Goal: Check status: Check status

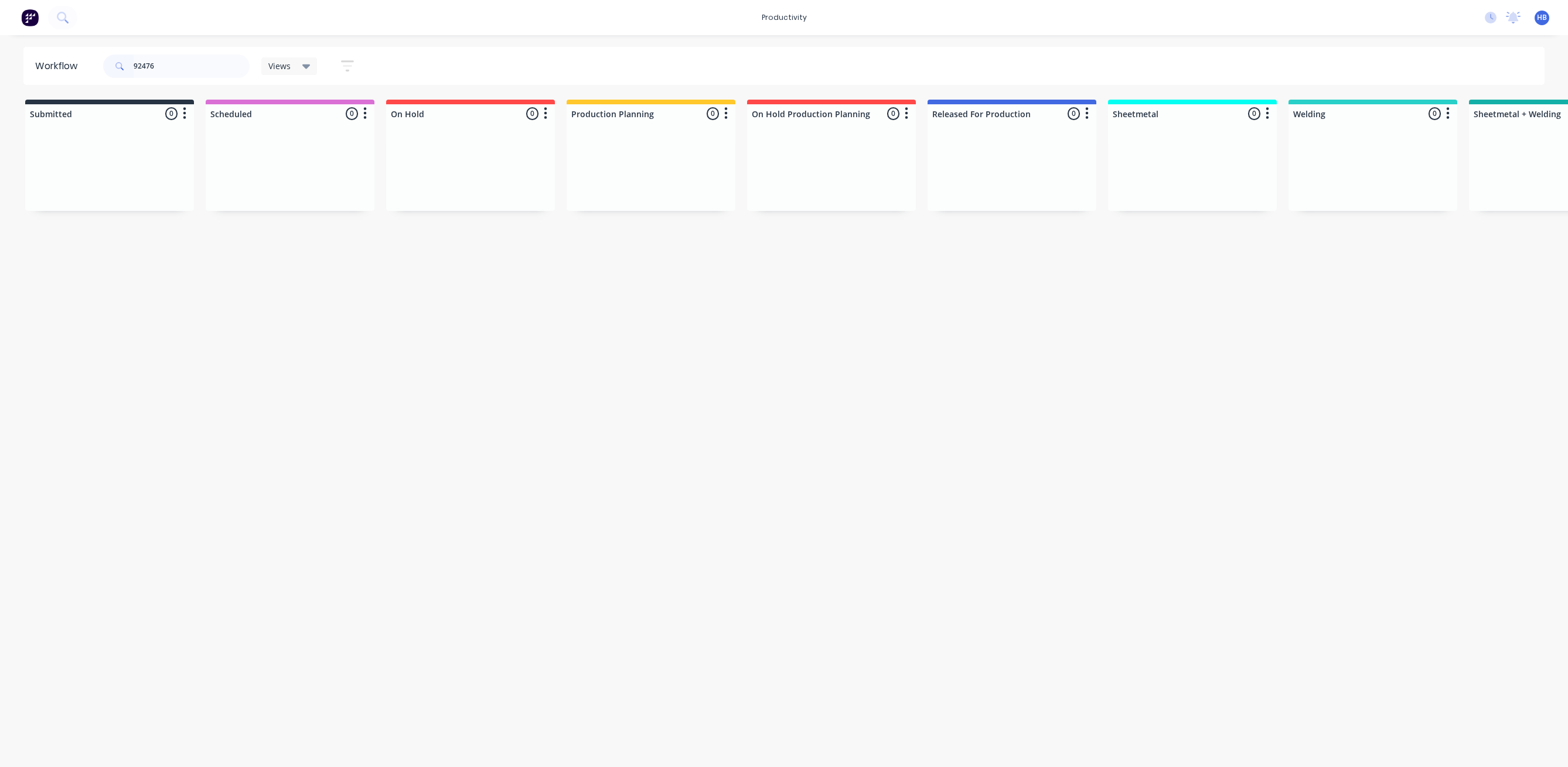
drag, startPoint x: 160, startPoint y: 69, endPoint x: 102, endPoint y: 54, distance: 59.9
click at [102, 54] on div "92476 Views Save new view None (Default) edit Delivery edit Production Planning…" at bounding box center [234, 66] width 266 height 35
type input "143995"
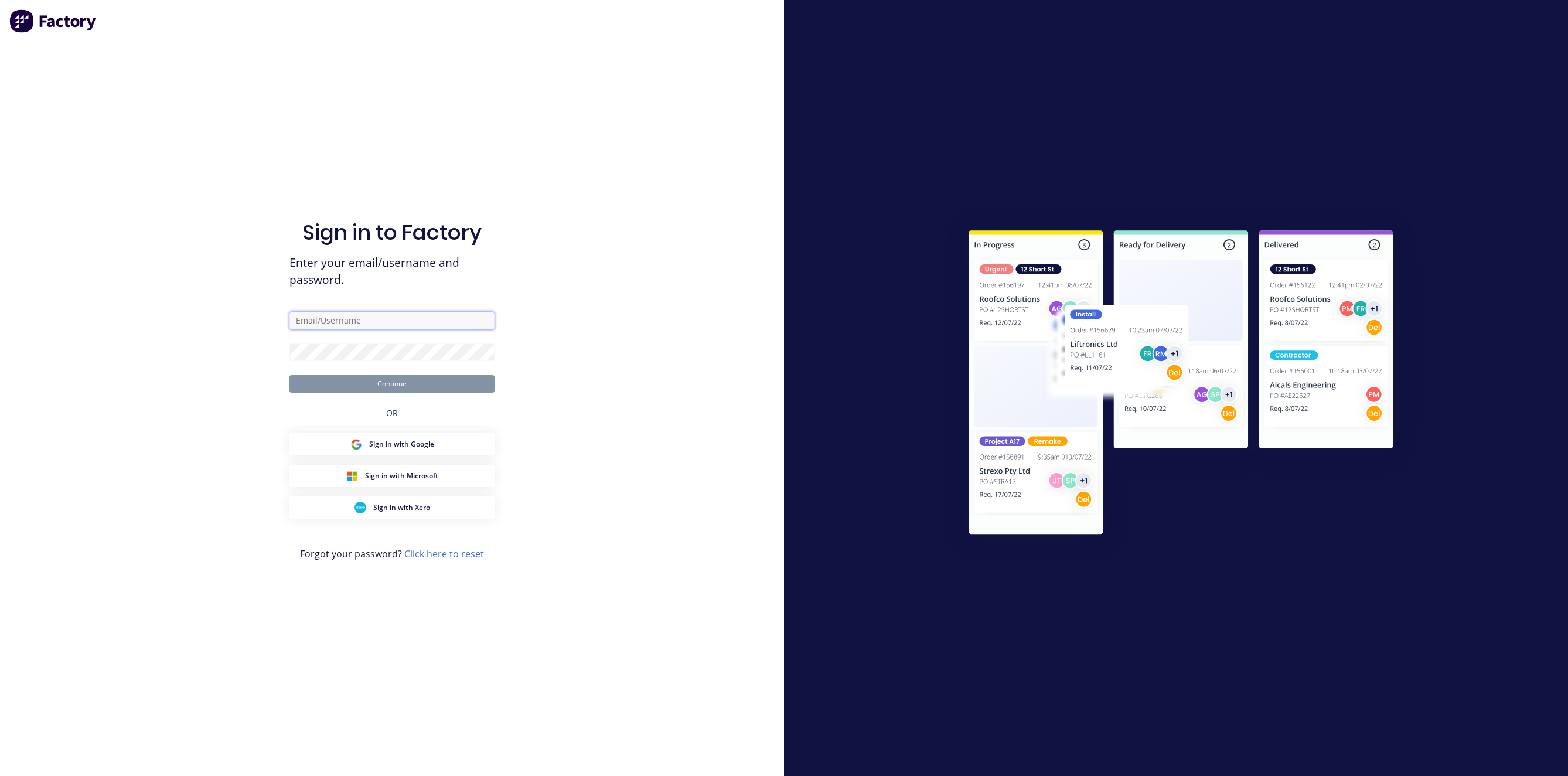
type input "[EMAIL_ADDRESS][DOMAIN_NAME]"
click at [492, 392] on button "Continue" at bounding box center [392, 384] width 205 height 17
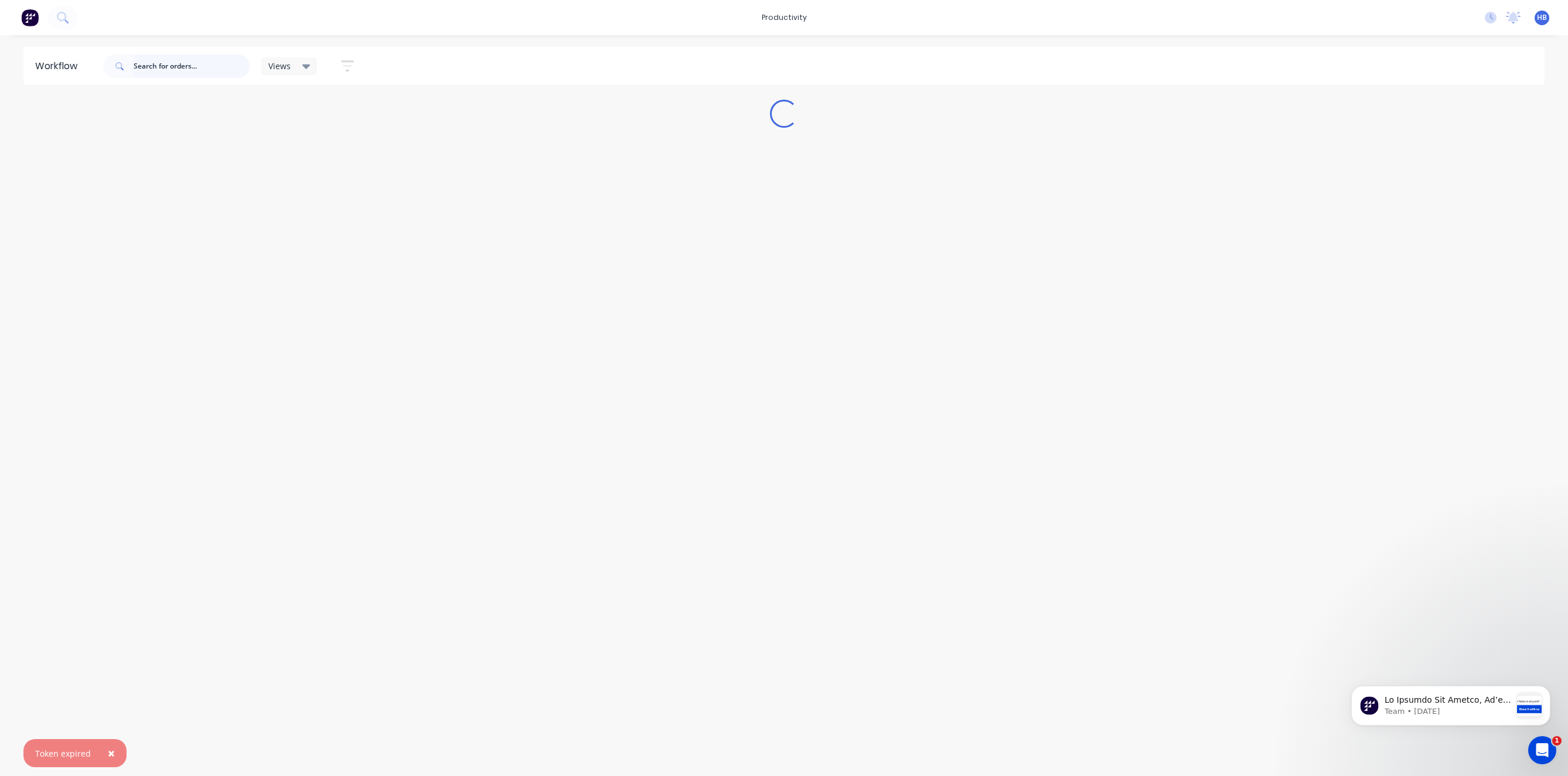
click at [191, 65] on input "text" at bounding box center [191, 66] width 116 height 23
type input "143995"
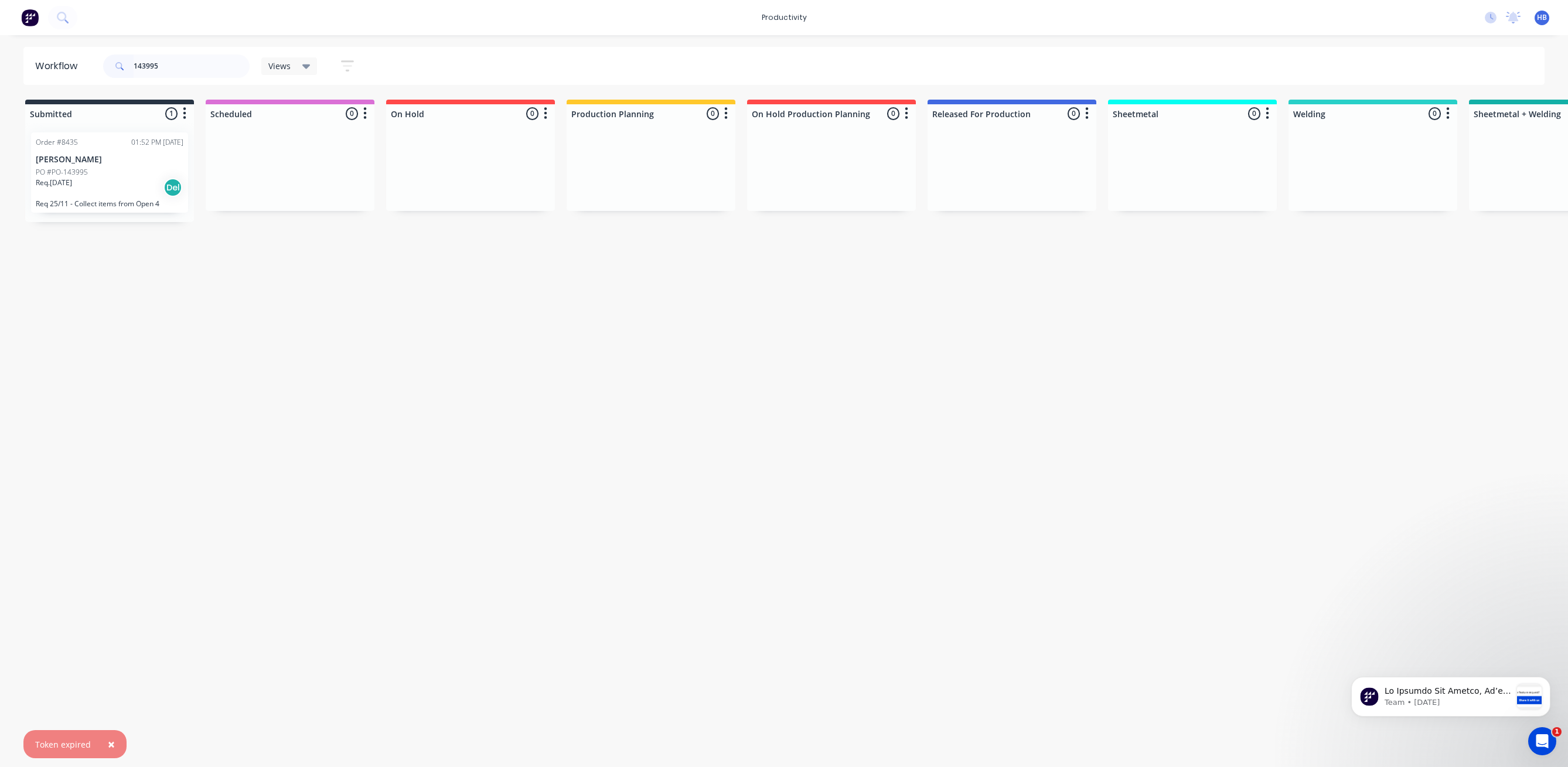
click at [75, 163] on p "[PERSON_NAME]" at bounding box center [110, 160] width 148 height 10
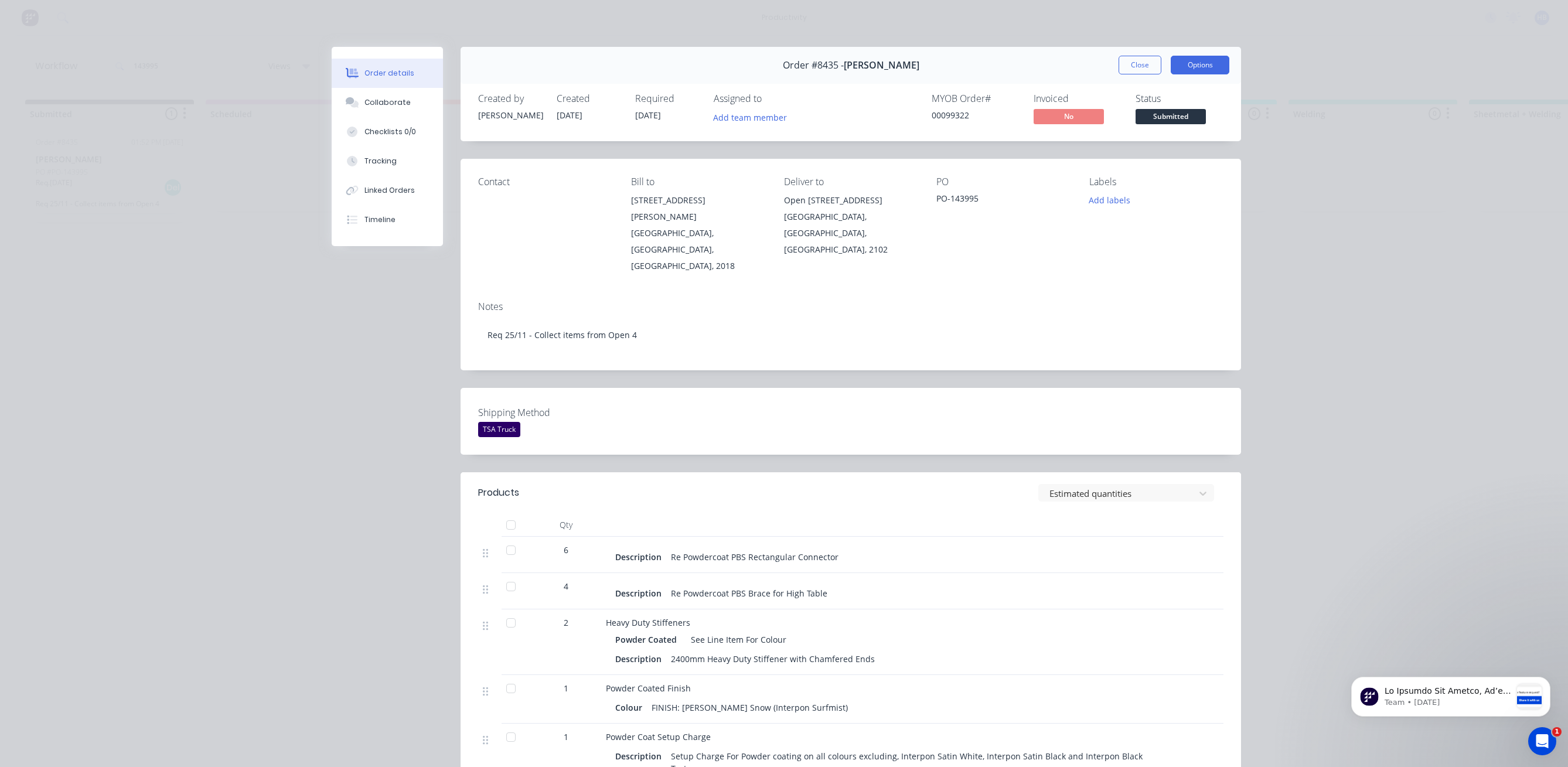
click at [1187, 57] on button "Options" at bounding box center [1200, 65] width 59 height 19
click at [1138, 123] on div "Work Order" at bounding box center [1168, 118] width 102 height 17
click at [1140, 139] on div "Standard" at bounding box center [1168, 141] width 102 height 17
click at [1133, 67] on button "Close" at bounding box center [1139, 65] width 43 height 19
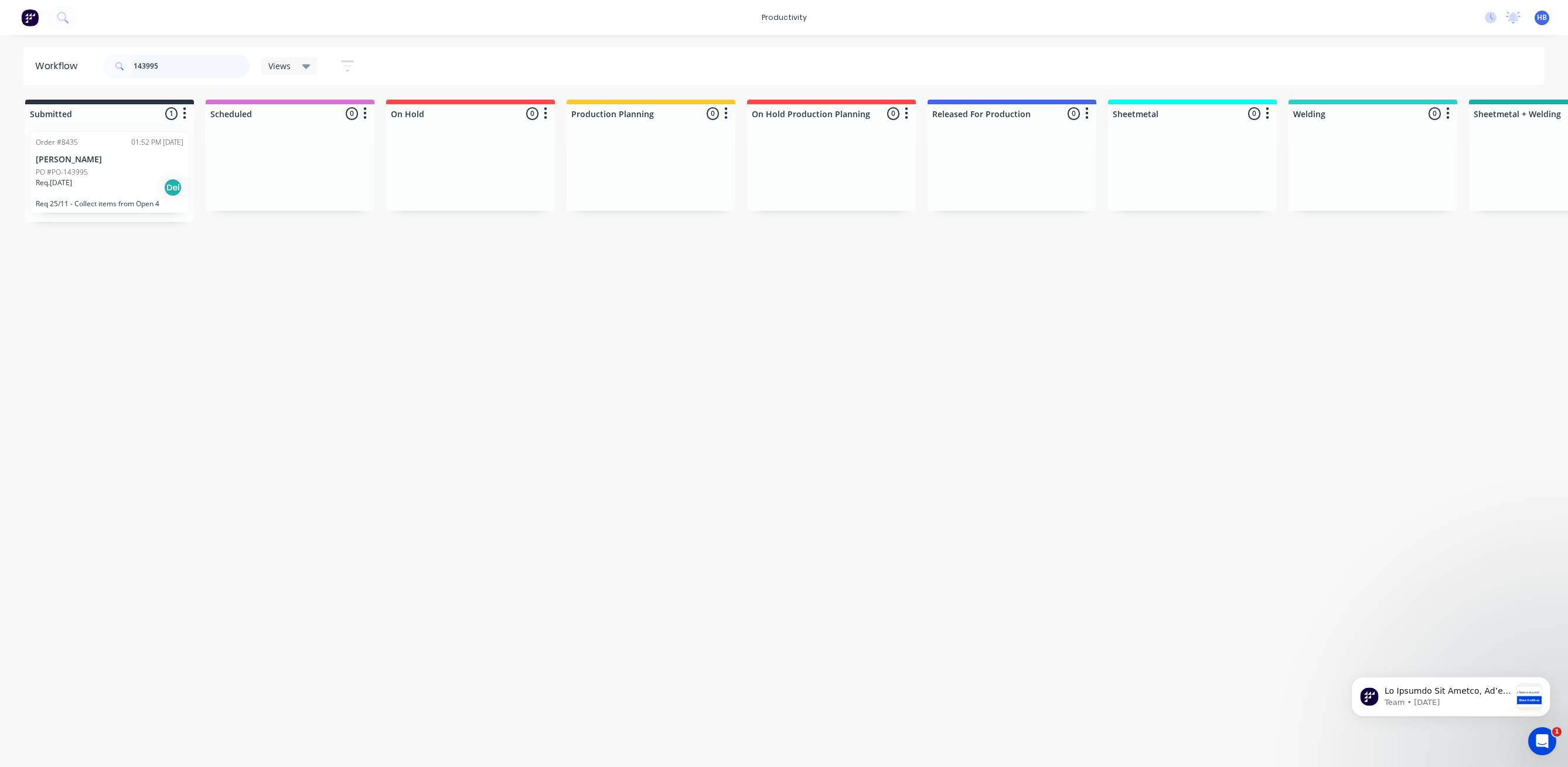
drag, startPoint x: 167, startPoint y: 63, endPoint x: 110, endPoint y: 59, distance: 57.1
click at [110, 59] on div "143995" at bounding box center [176, 66] width 147 height 23
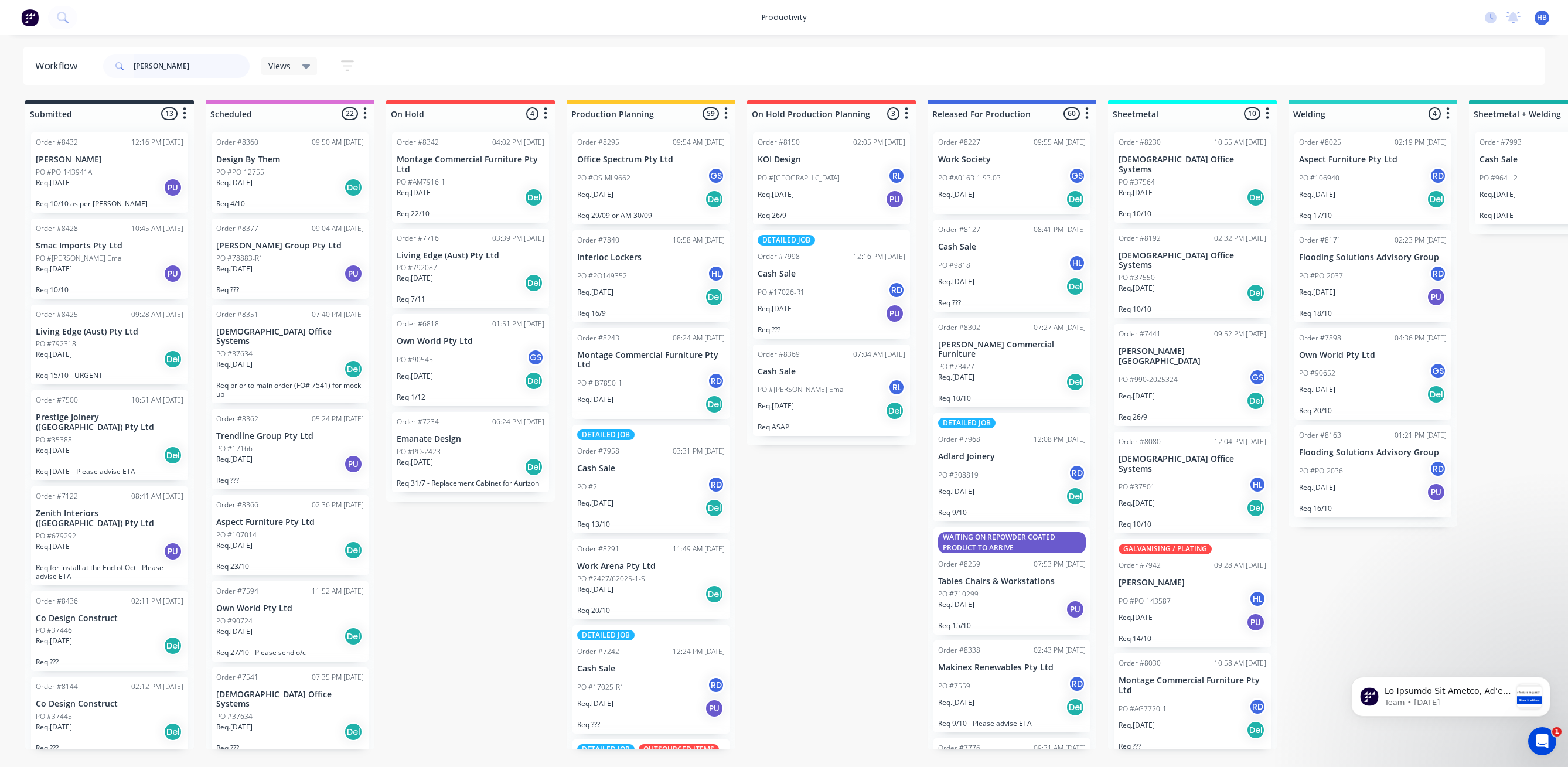
type input "[PERSON_NAME]"
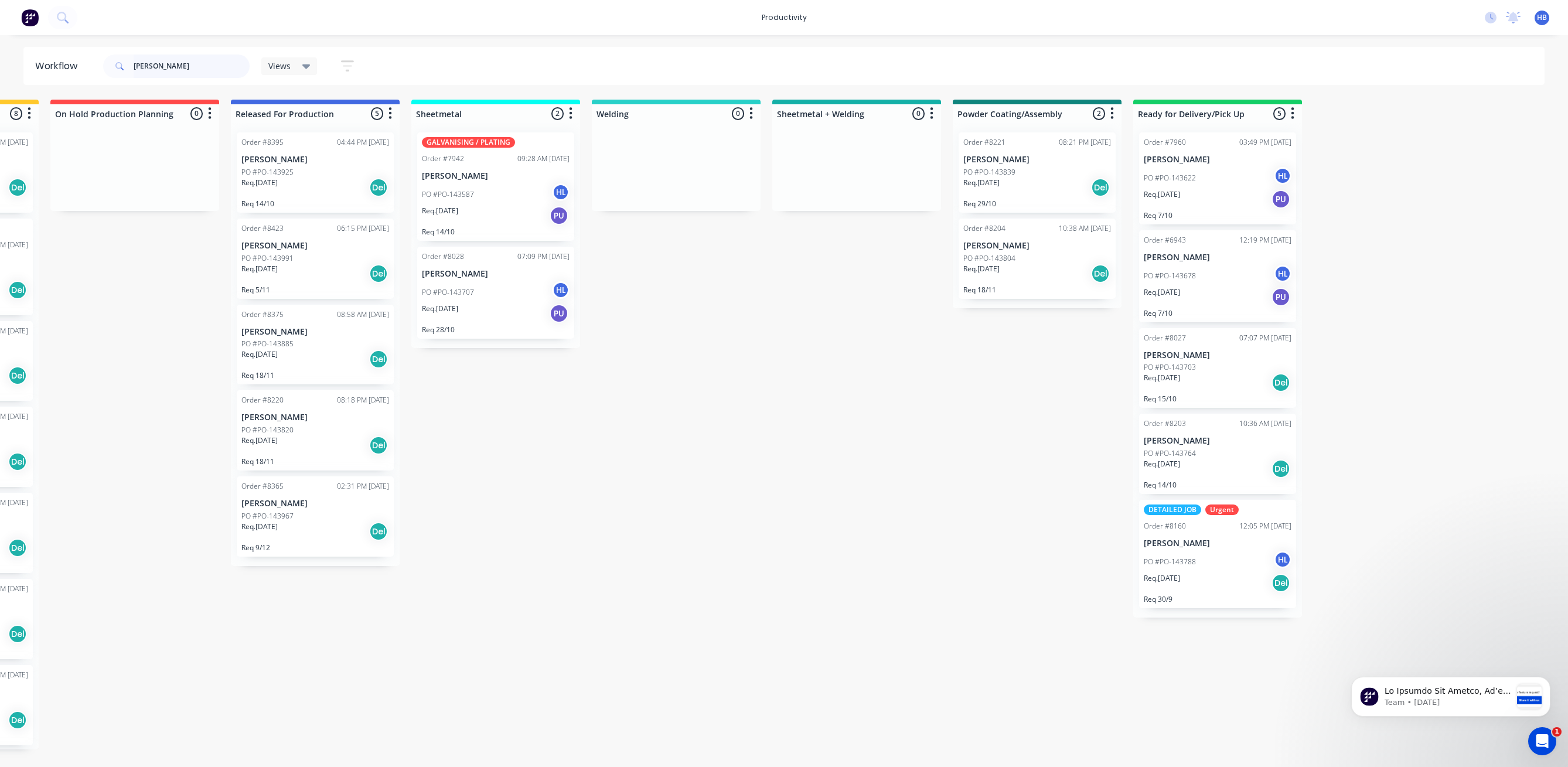
scroll to position [0, 710]
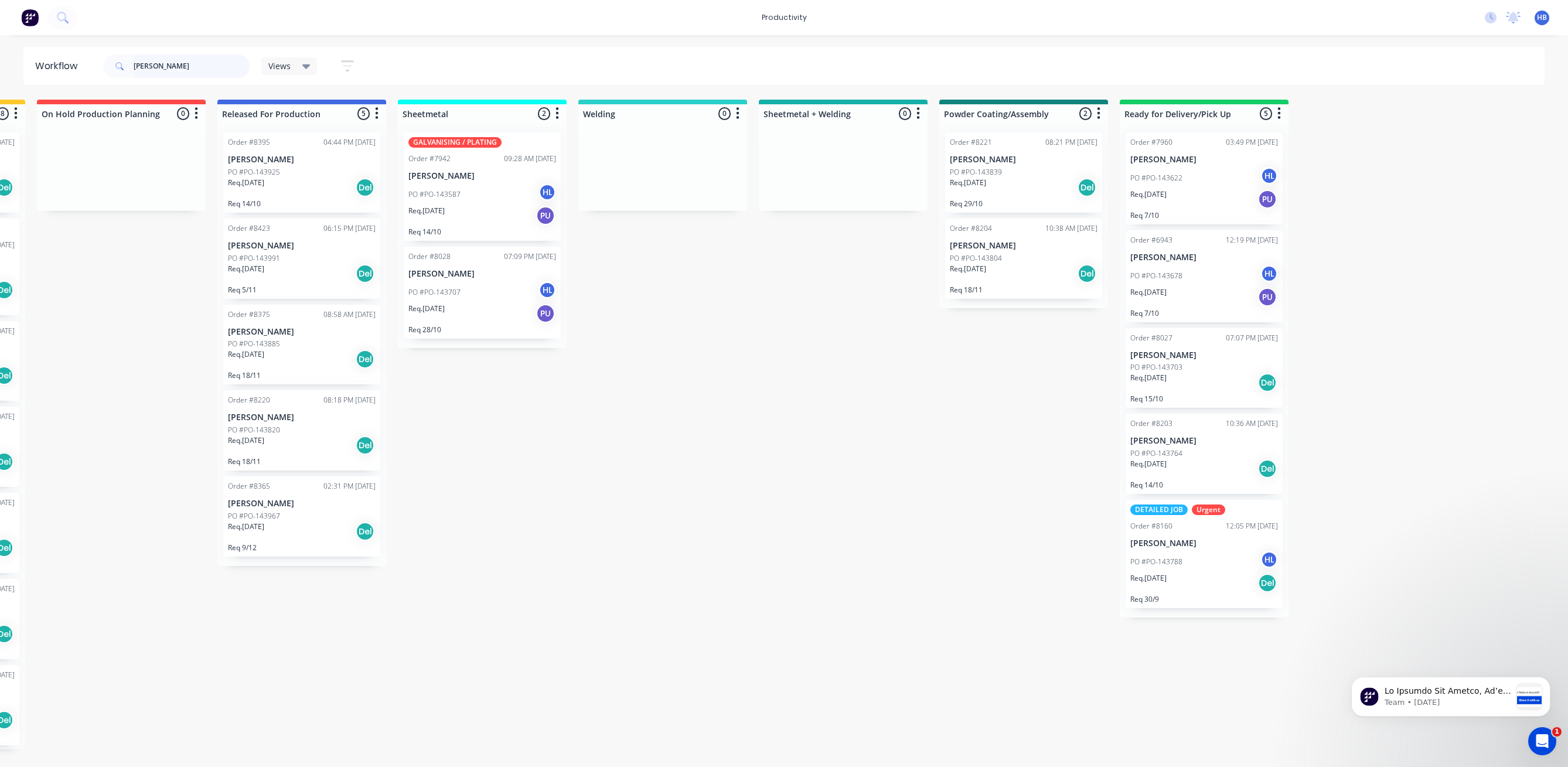
drag, startPoint x: 1044, startPoint y: 769, endPoint x: 140, endPoint y: 88, distance: 1131.8
click at [1231, 554] on div "PO #PO-143788 HL" at bounding box center [1204, 562] width 148 height 22
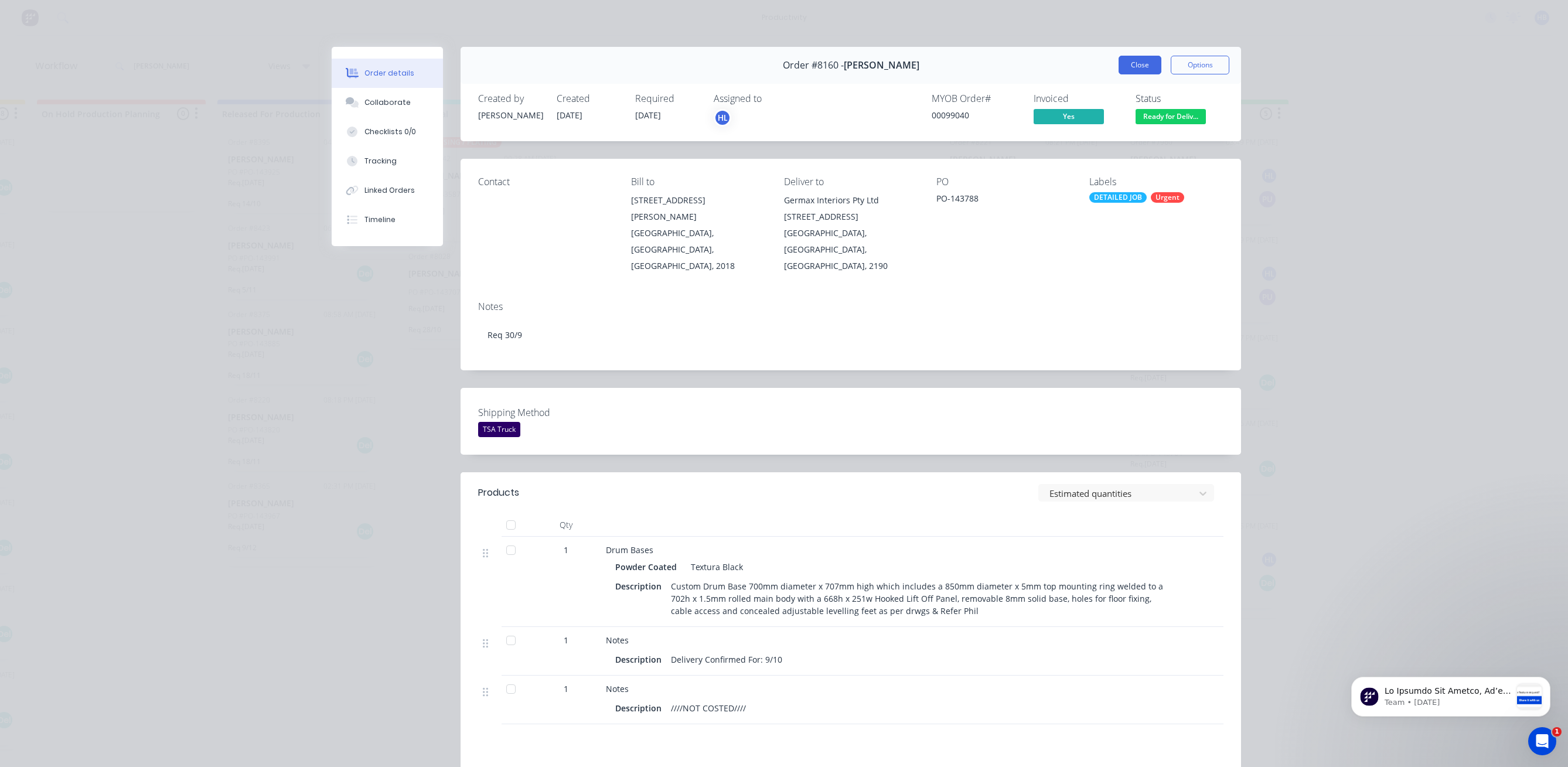
click at [1136, 57] on button "Close" at bounding box center [1139, 65] width 43 height 19
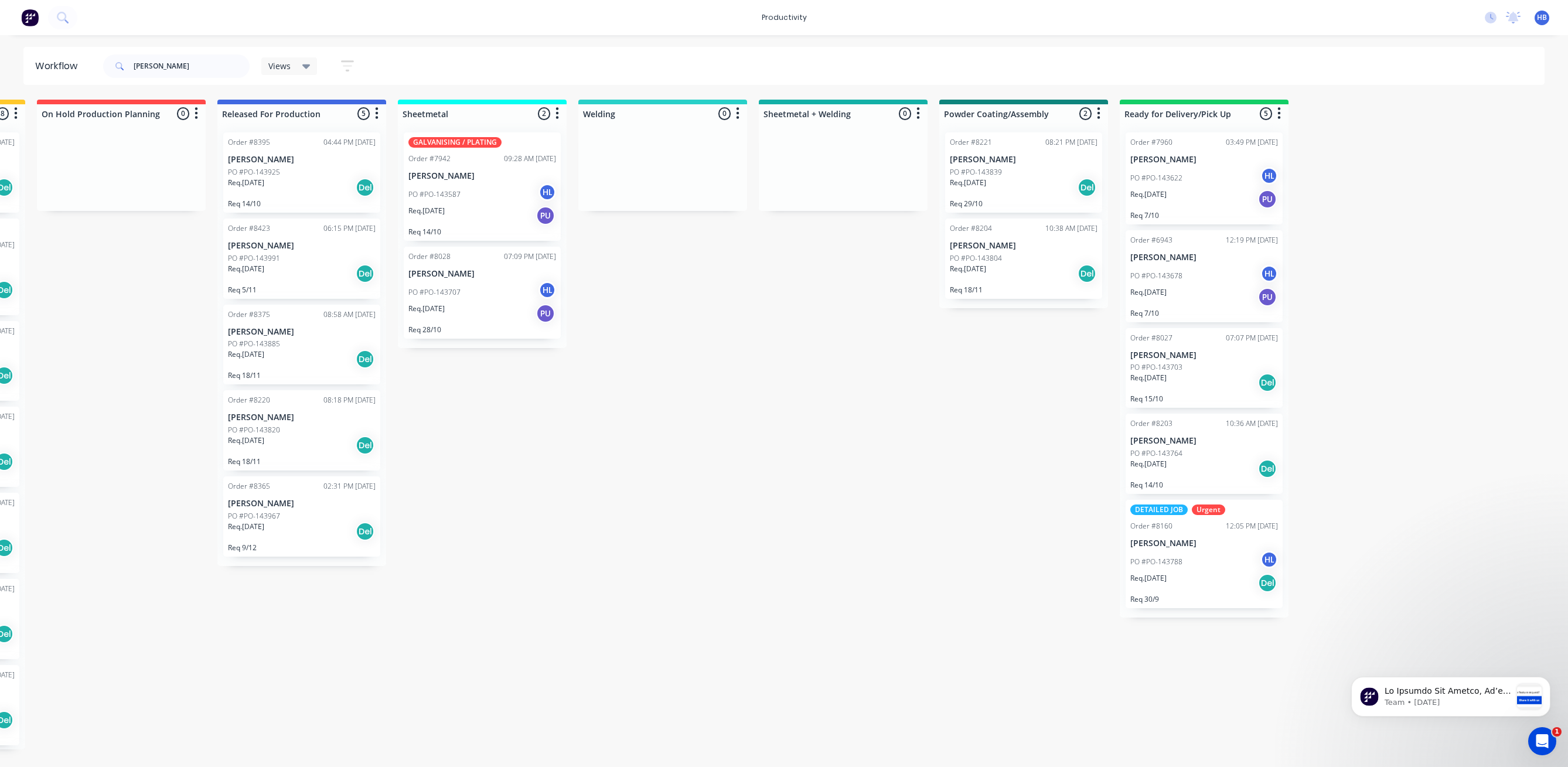
click at [1194, 484] on p "Req 14/10" at bounding box center [1204, 485] width 148 height 9
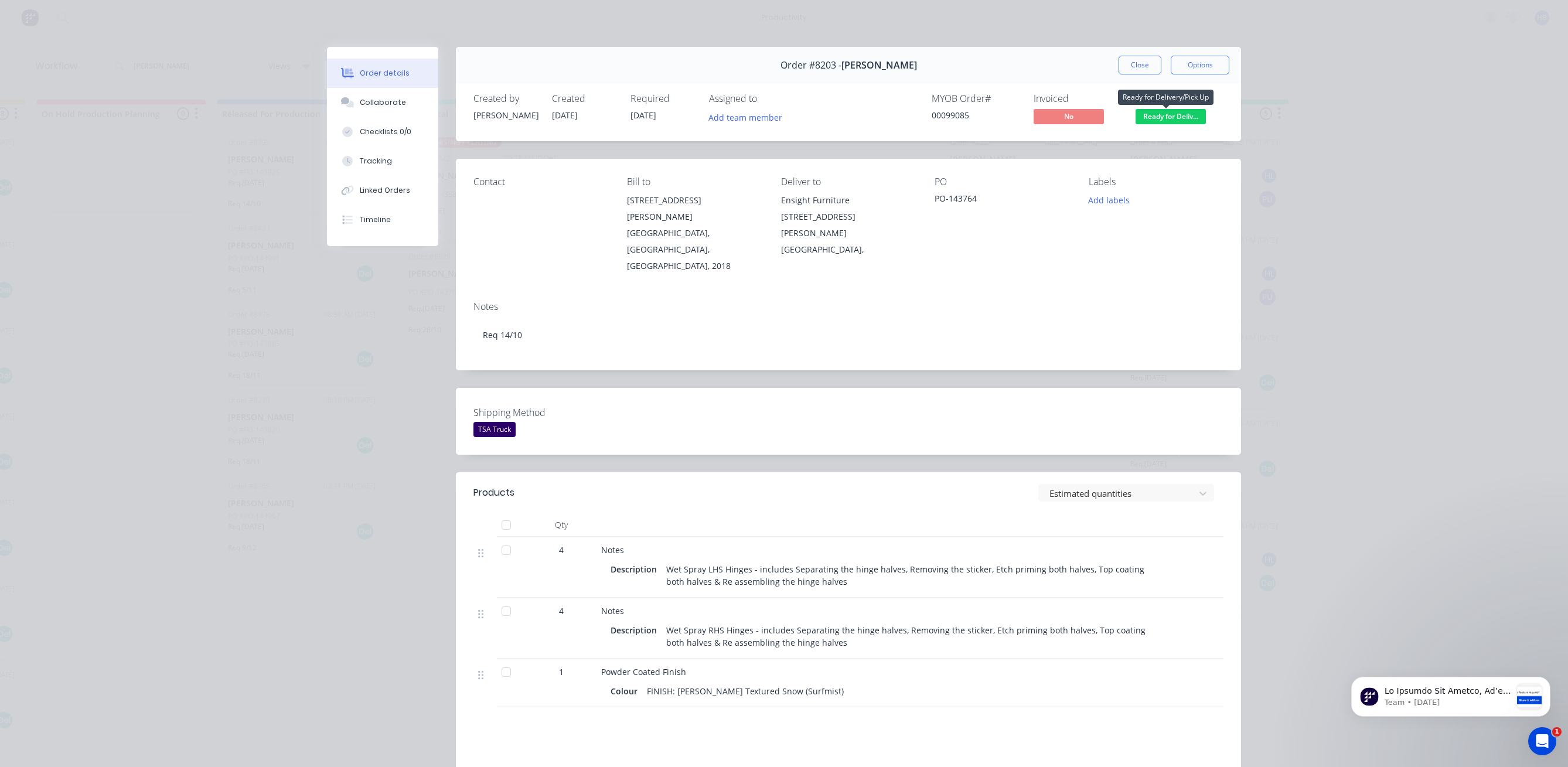
click at [1149, 117] on span "Ready for Deliv..." at bounding box center [1171, 116] width 70 height 15
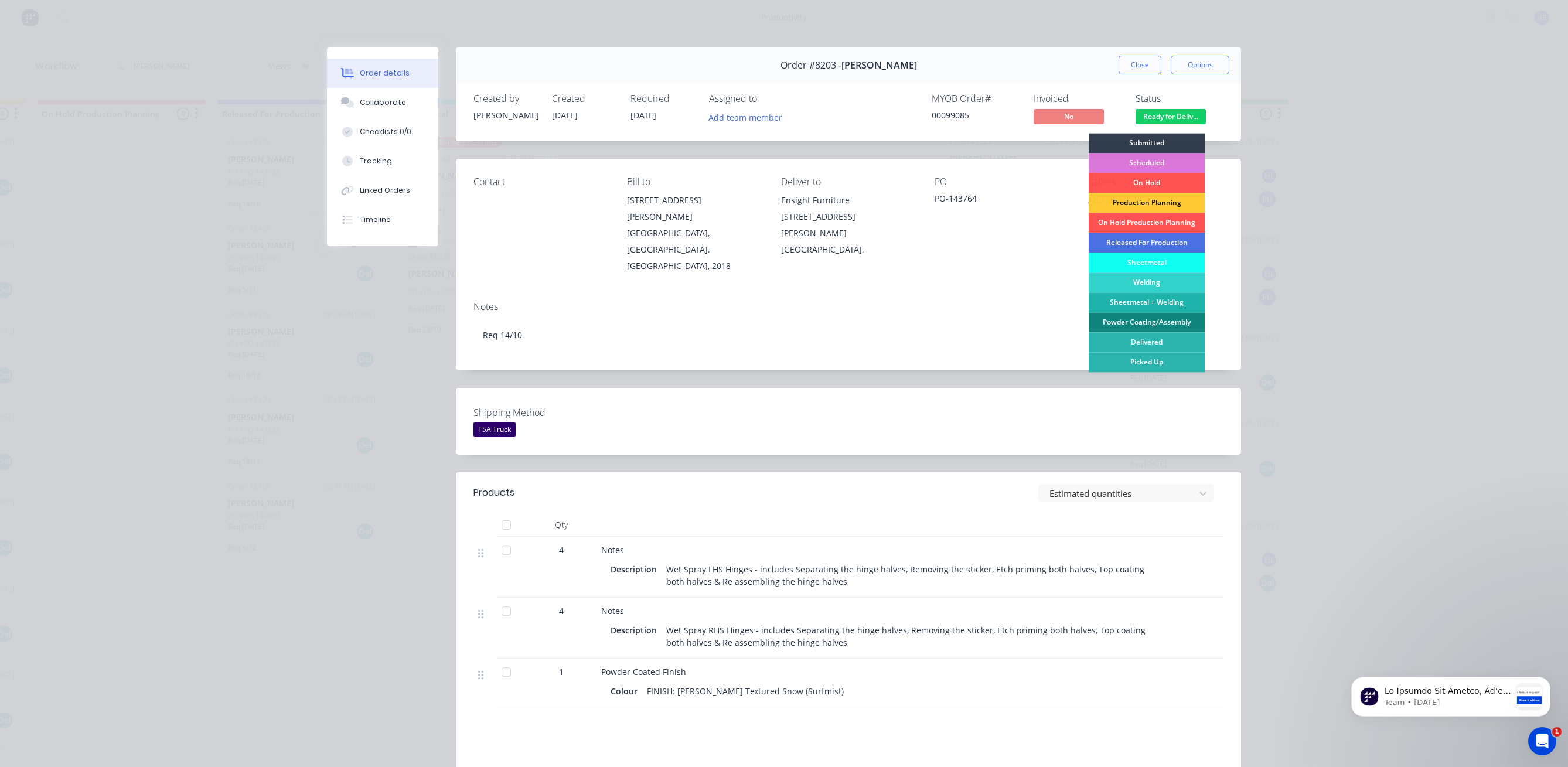
click at [1147, 321] on div "Powder Coating/Assembly" at bounding box center [1147, 322] width 116 height 20
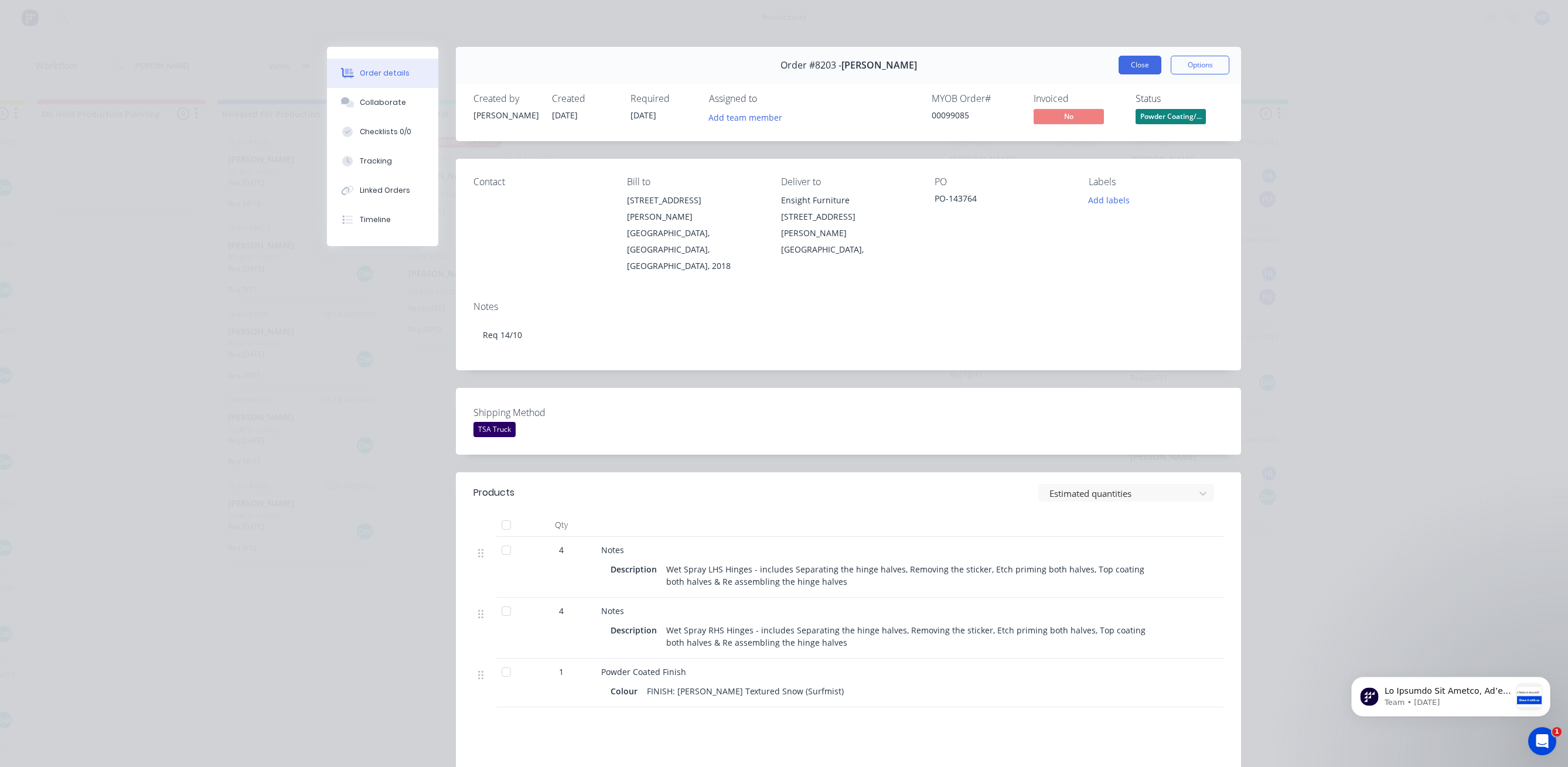
click at [1123, 62] on button "Close" at bounding box center [1139, 65] width 43 height 19
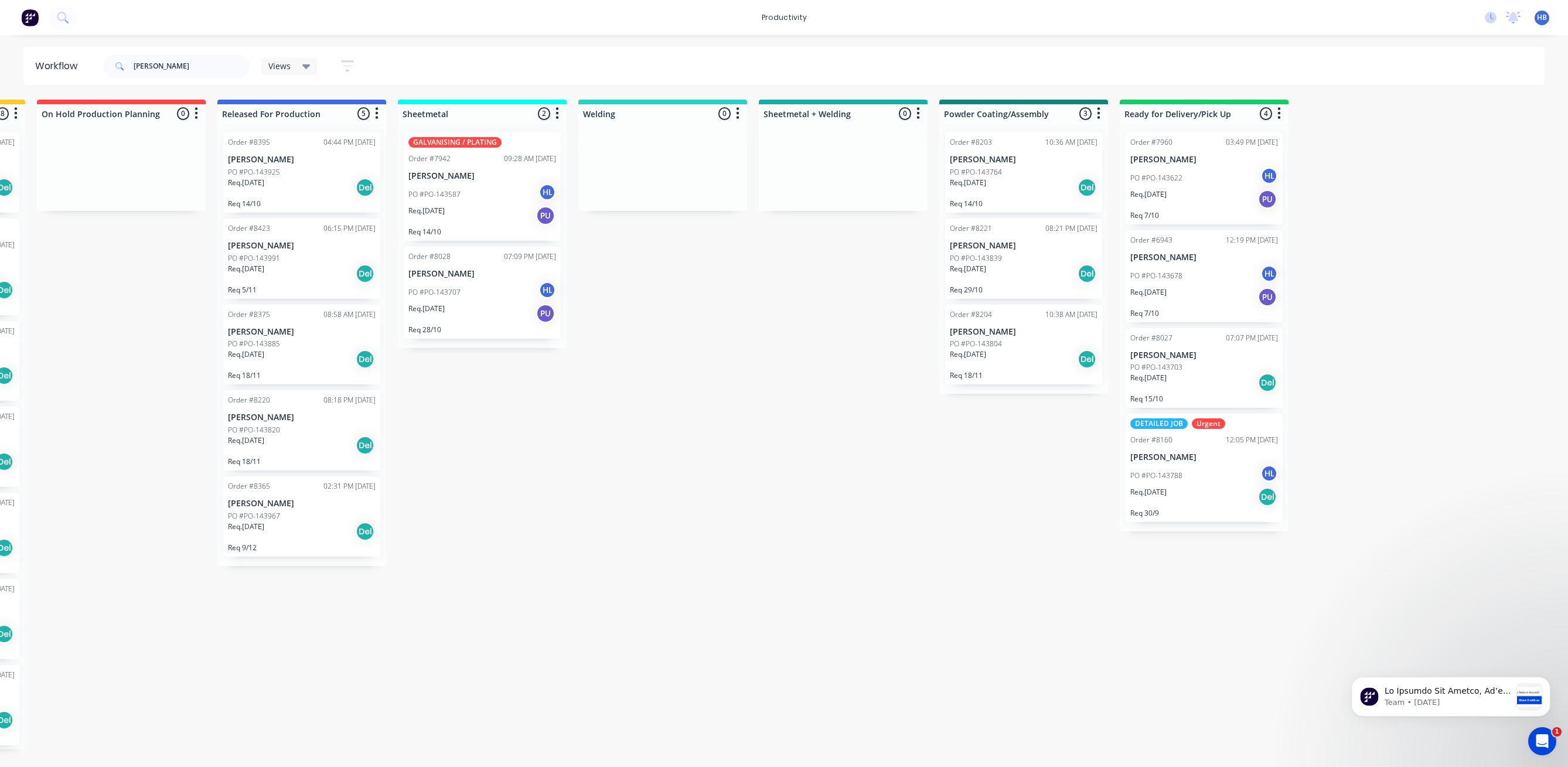
click at [1179, 295] on div "Req. [DATE] PU" at bounding box center [1204, 297] width 148 height 20
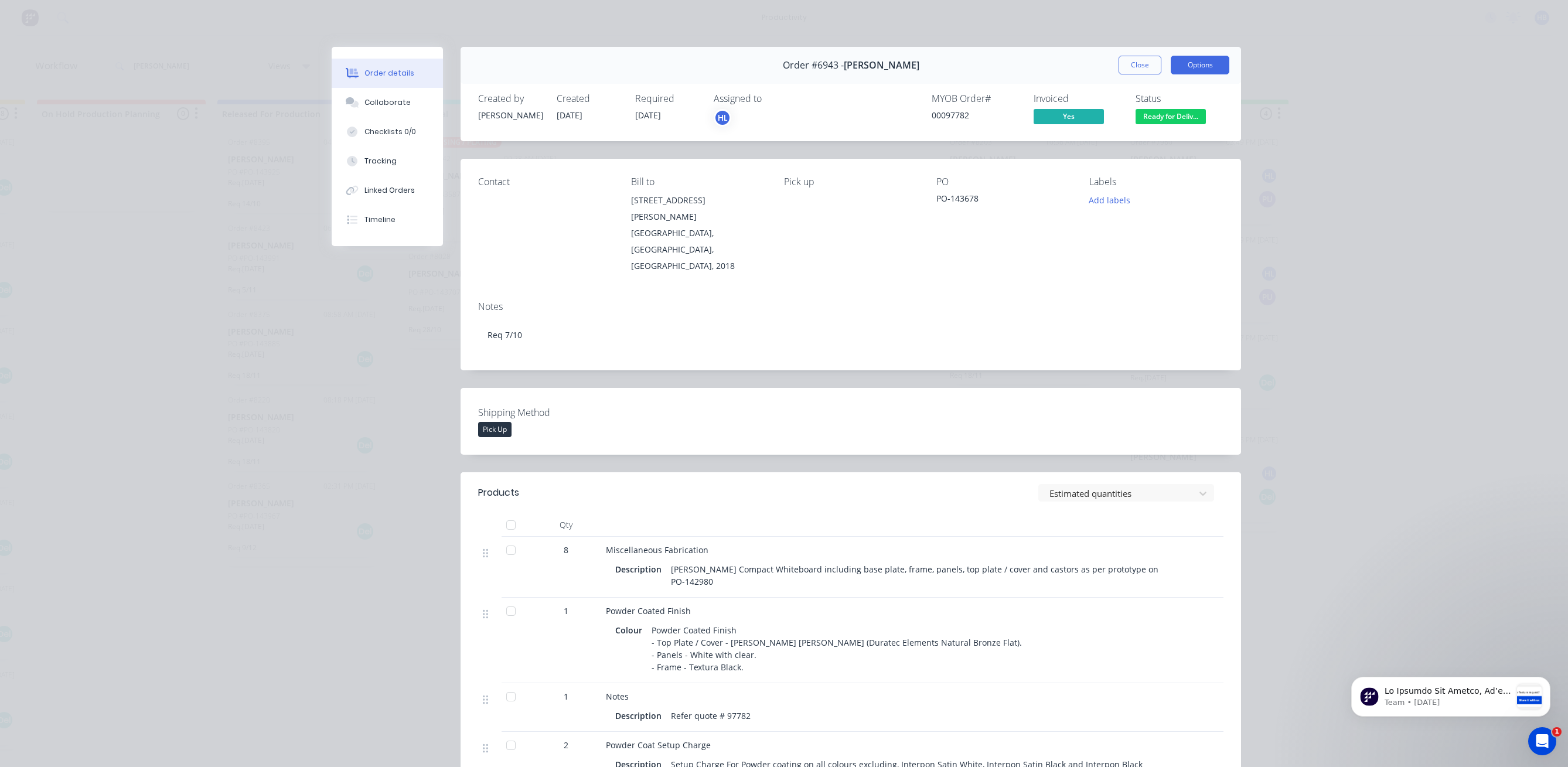
click at [1189, 67] on button "Options" at bounding box center [1200, 65] width 59 height 19
click at [1127, 120] on div "Work Order" at bounding box center [1168, 118] width 102 height 17
click at [1135, 145] on div "Standard" at bounding box center [1168, 141] width 102 height 17
